Goal: Information Seeking & Learning: Learn about a topic

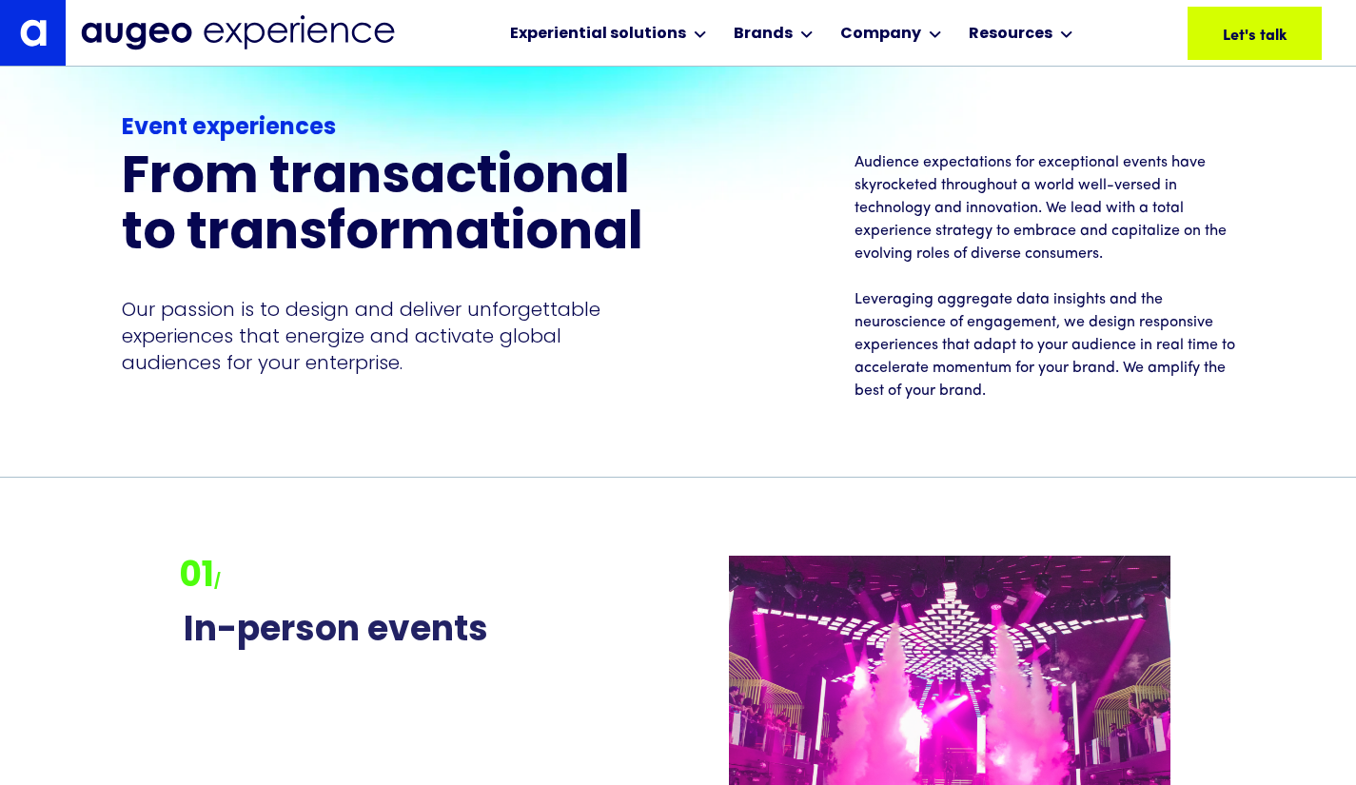
scroll to position [1613, 0]
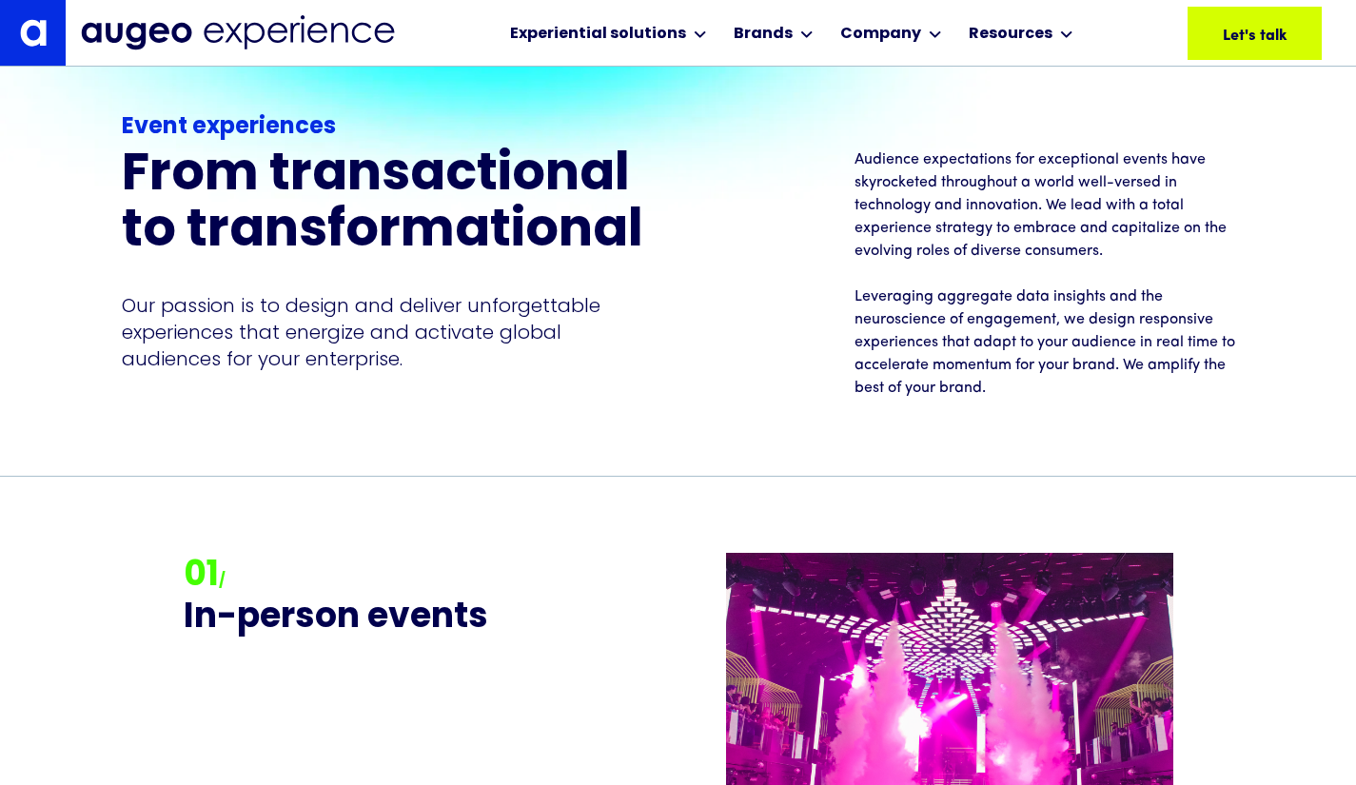
click at [933, 4] on div "Company" at bounding box center [891, 33] width 111 height 66
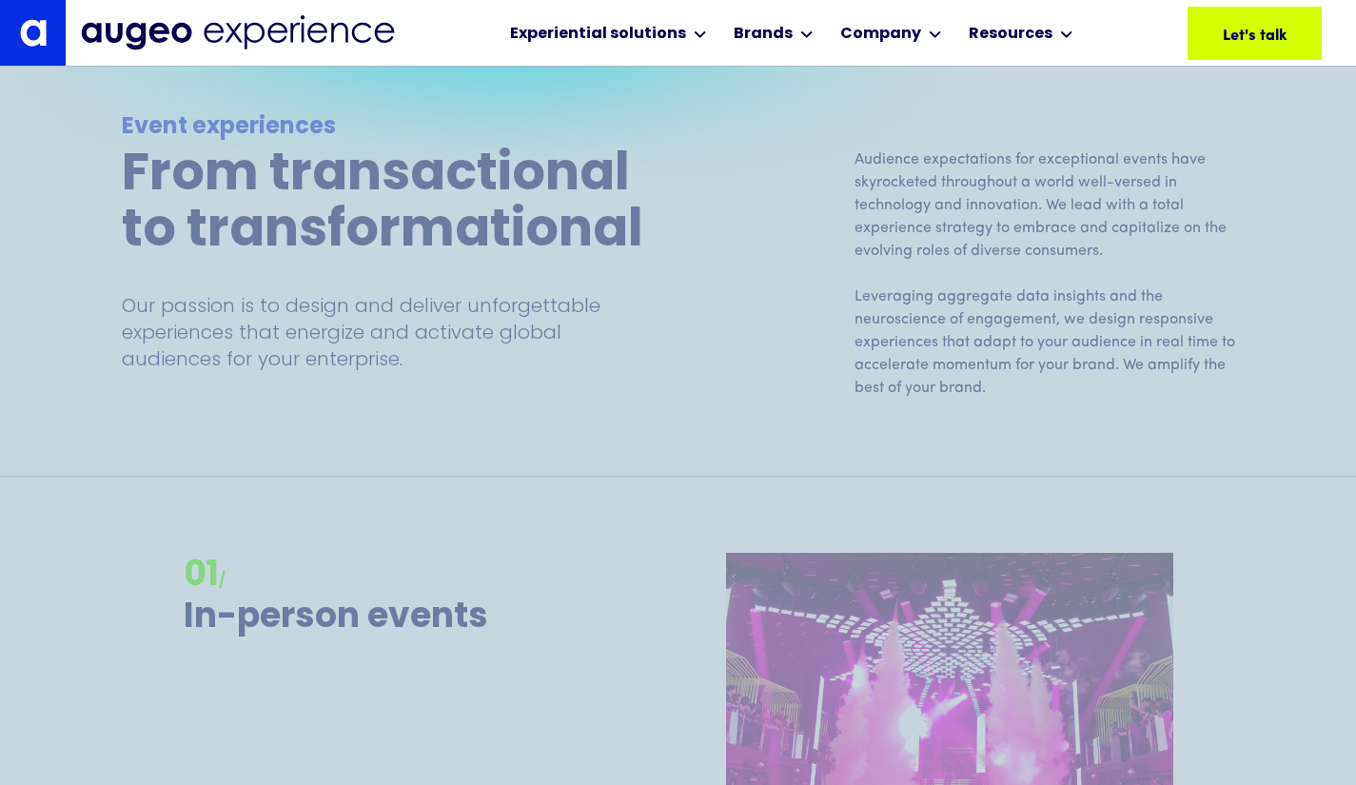
click at [927, 19] on div "Company" at bounding box center [891, 33] width 111 height 66
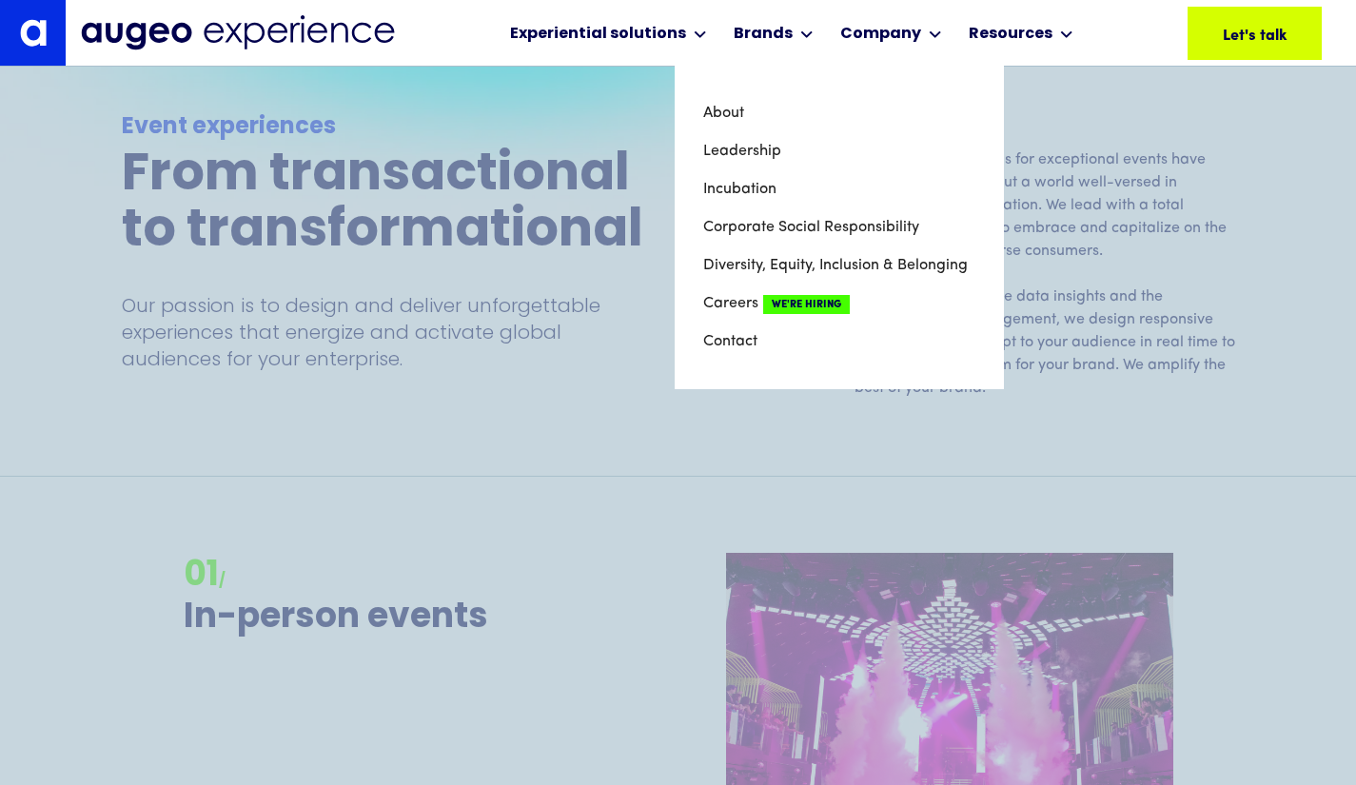
click at [730, 110] on link "About" at bounding box center [839, 113] width 272 height 38
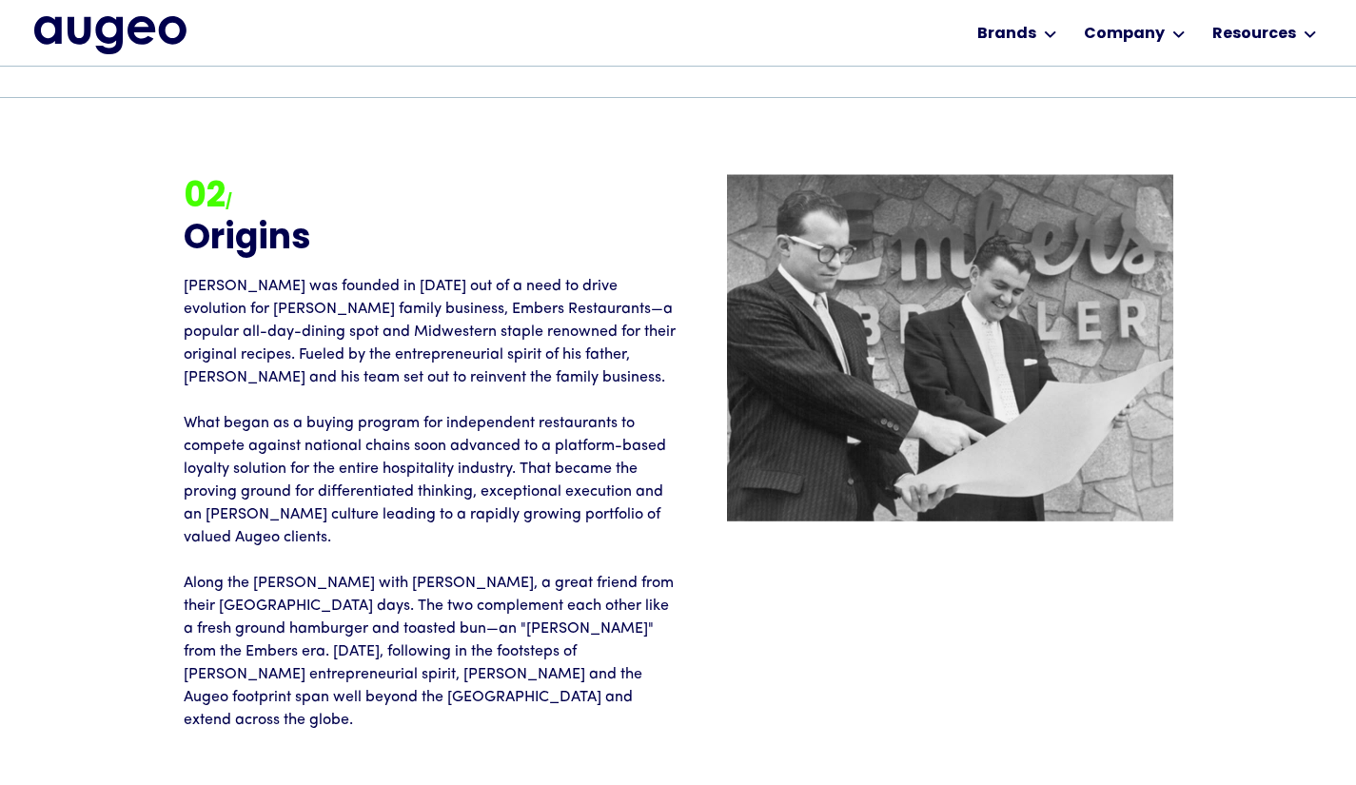
scroll to position [2125, 0]
